Goal: Find specific fact: Find specific fact

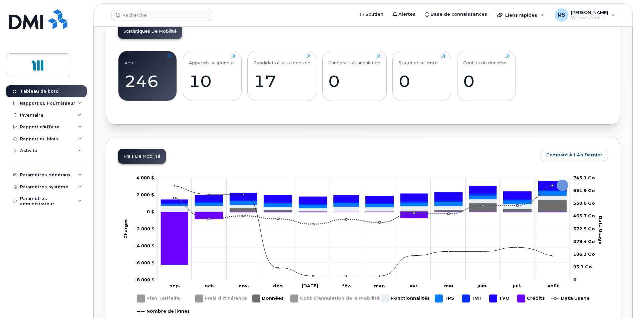
scroll to position [198, 0]
click at [268, 81] on div "17" at bounding box center [282, 81] width 57 height 20
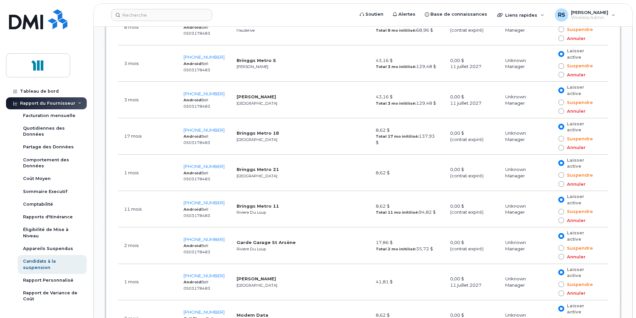
scroll to position [501, 0]
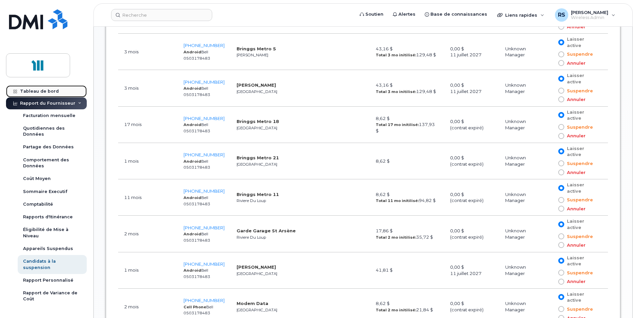
click at [32, 90] on div "Tableau de bord" at bounding box center [39, 91] width 39 height 5
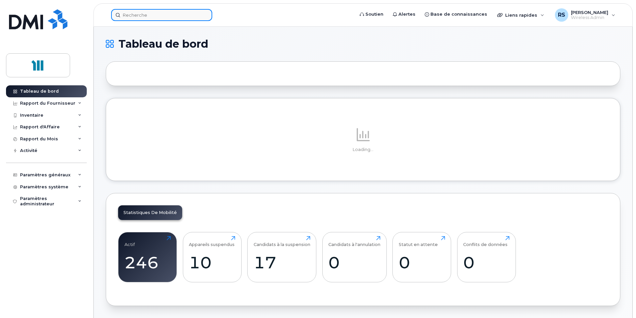
click at [151, 17] on input at bounding box center [161, 15] width 101 height 12
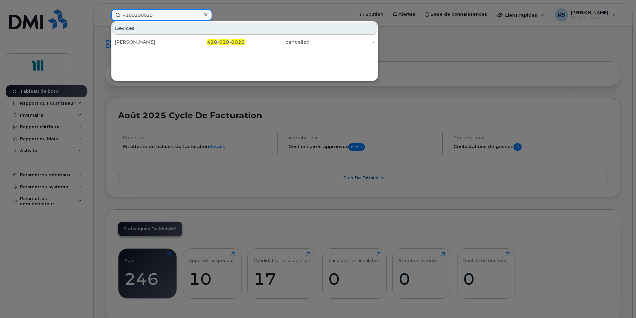
type input "4189298025"
click at [205, 14] on icon at bounding box center [205, 14] width 3 height 3
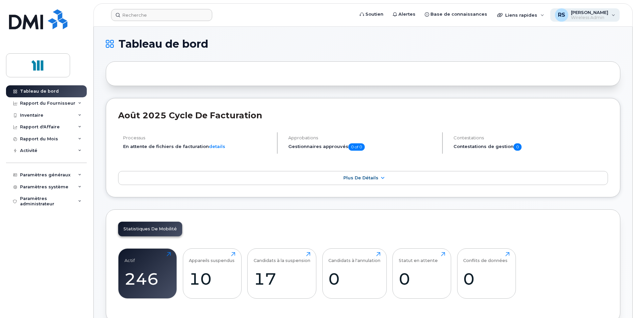
click at [614, 15] on div "RS [PERSON_NAME] Wireless Admin" at bounding box center [585, 14] width 70 height 13
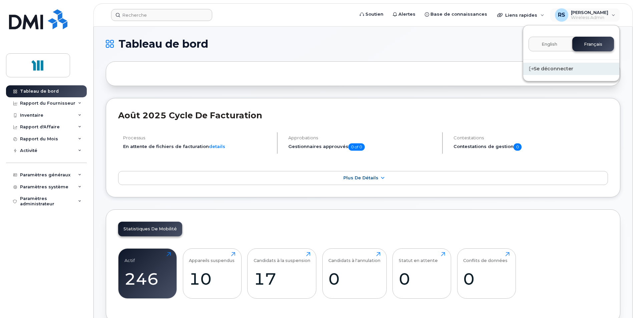
click at [550, 68] on div "Se déconnecter" at bounding box center [571, 69] width 96 height 12
